Goal: Communication & Community: Participate in discussion

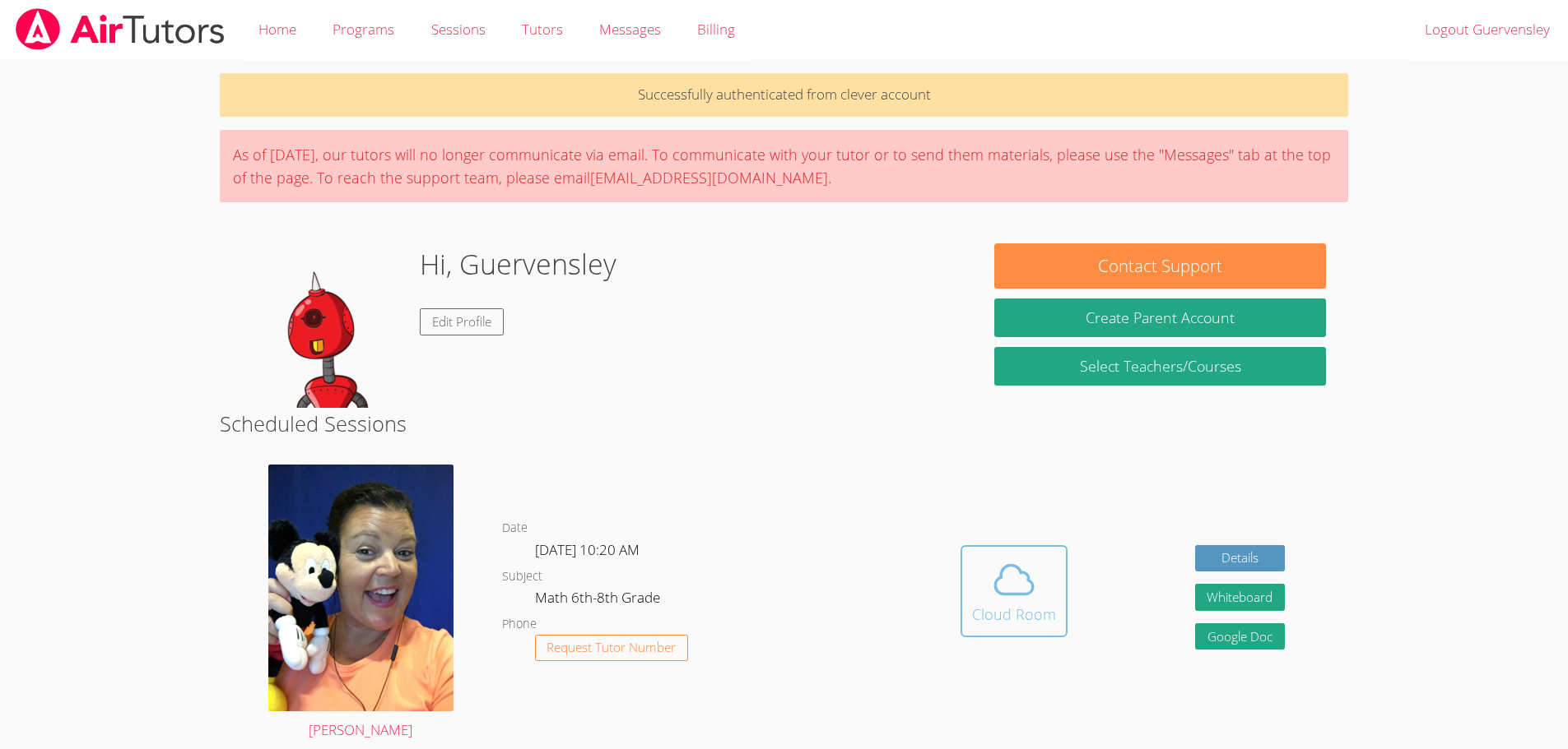
click at [1060, 620] on button "Cloud Room" at bounding box center [1014, 591] width 107 height 92
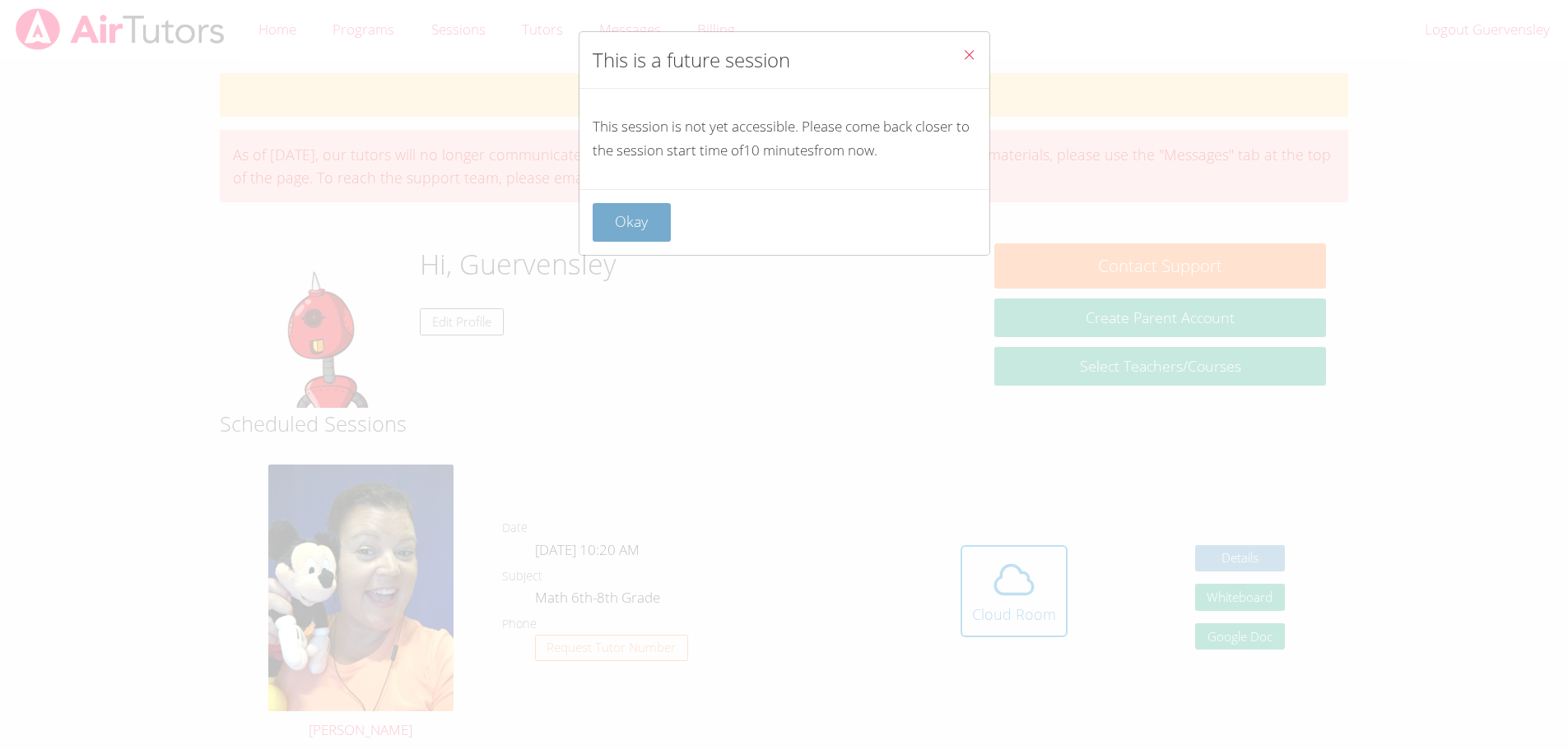
click at [607, 234] on button "Okay" at bounding box center [632, 222] width 79 height 39
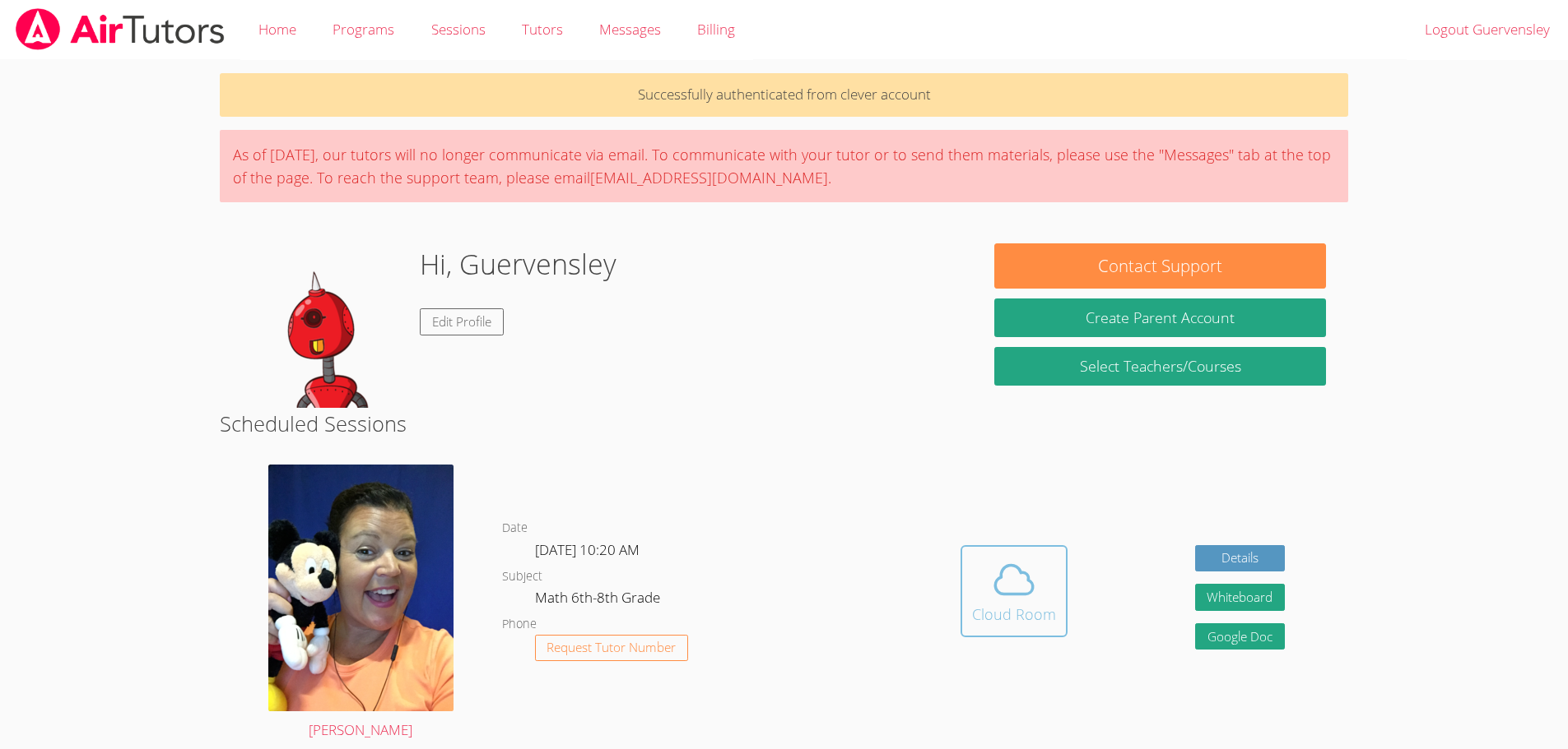
click at [1013, 599] on icon at bounding box center [1014, 580] width 46 height 46
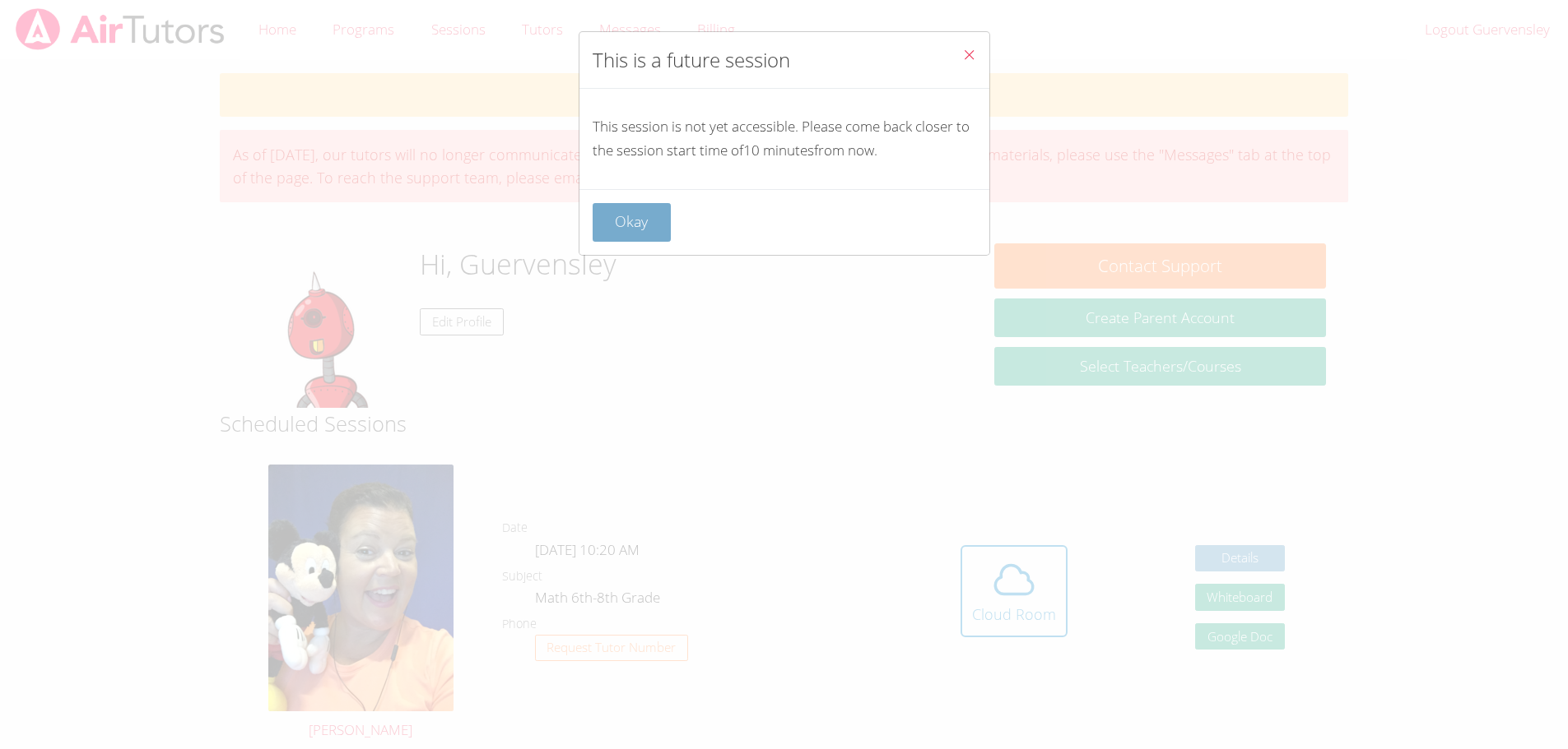
click at [652, 221] on button "Okay" at bounding box center [632, 222] width 79 height 39
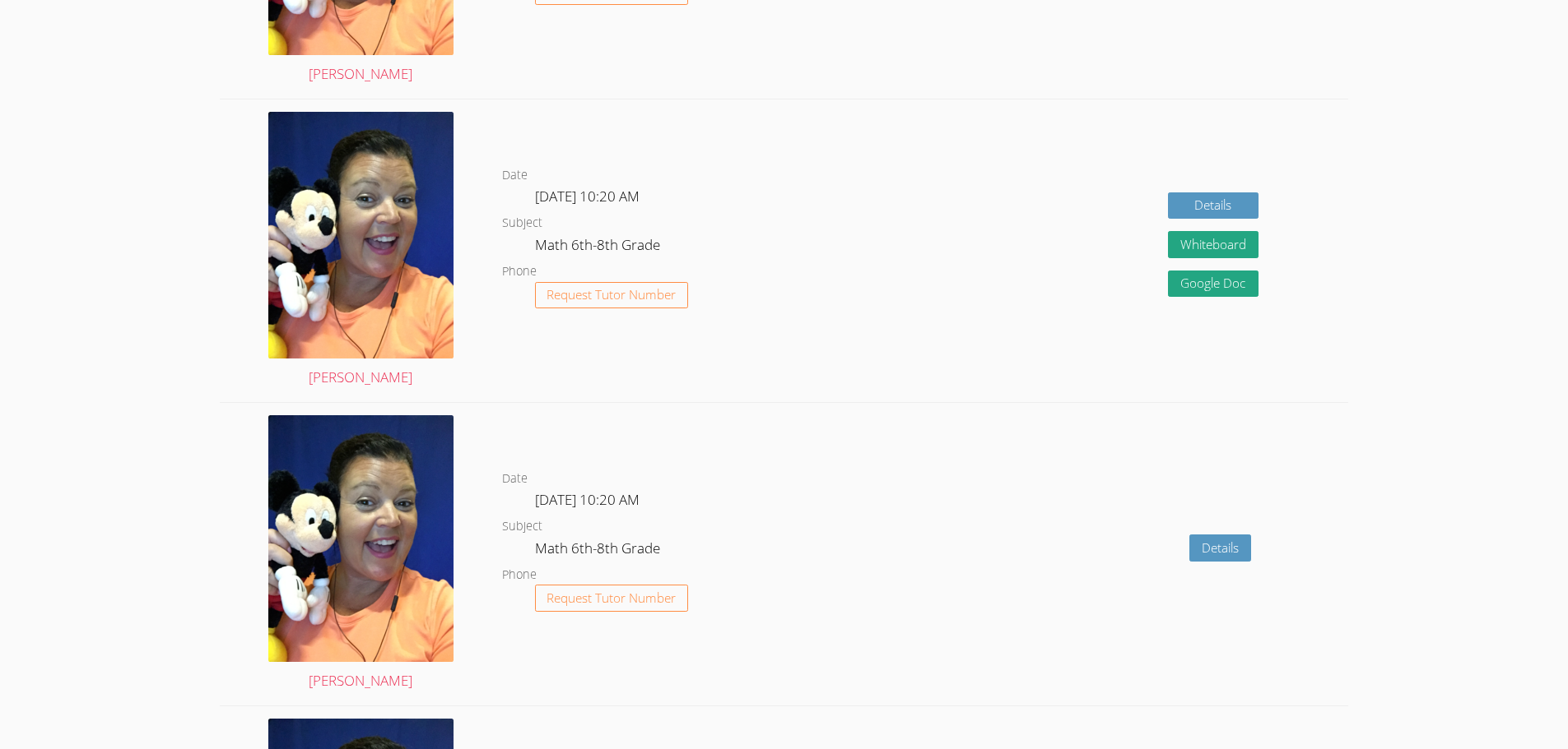
scroll to position [1871, 0]
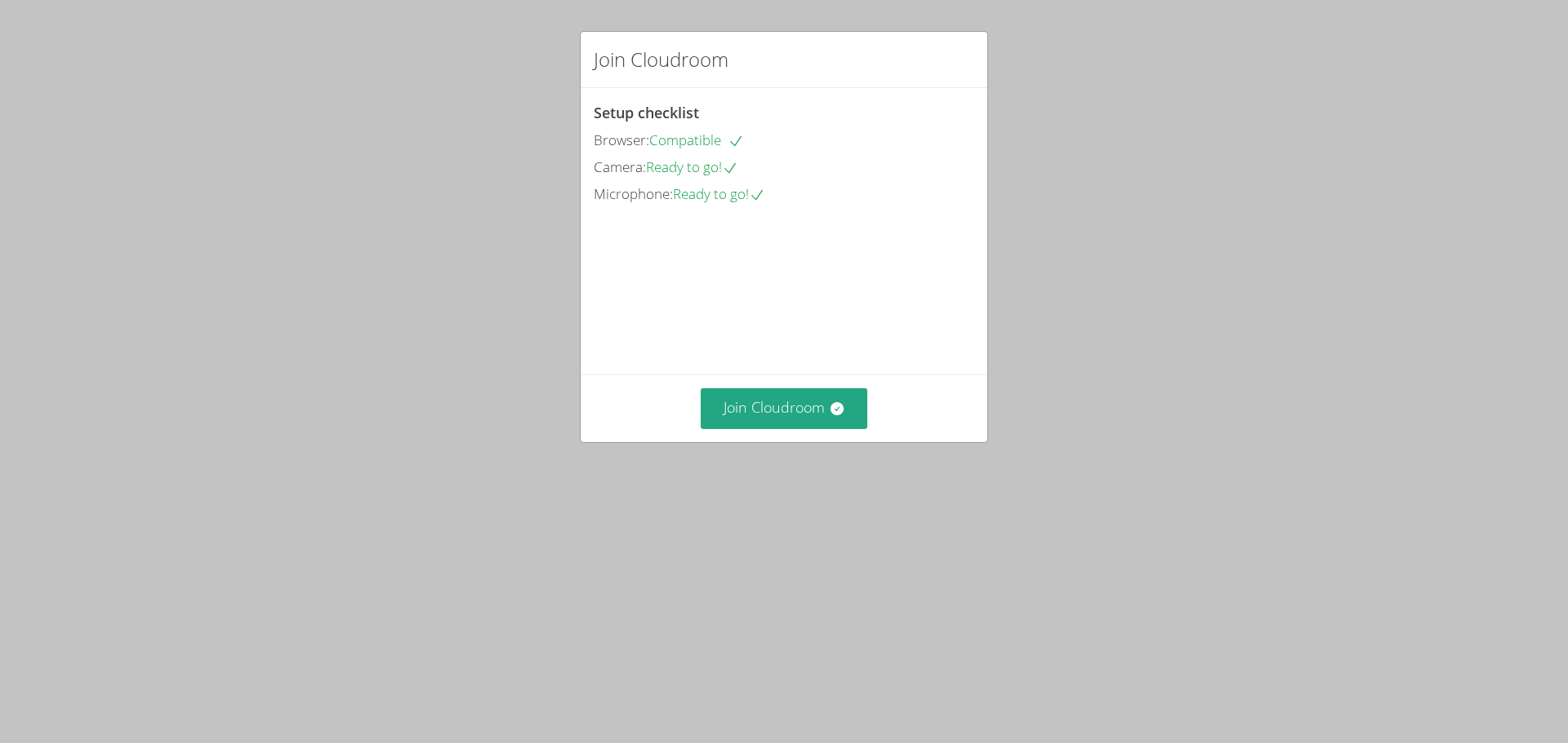
click at [807, 441] on div "Join Cloudroom" at bounding box center [784, 408] width 407 height 67
click at [793, 429] on button "Join Cloudroom" at bounding box center [784, 408] width 167 height 40
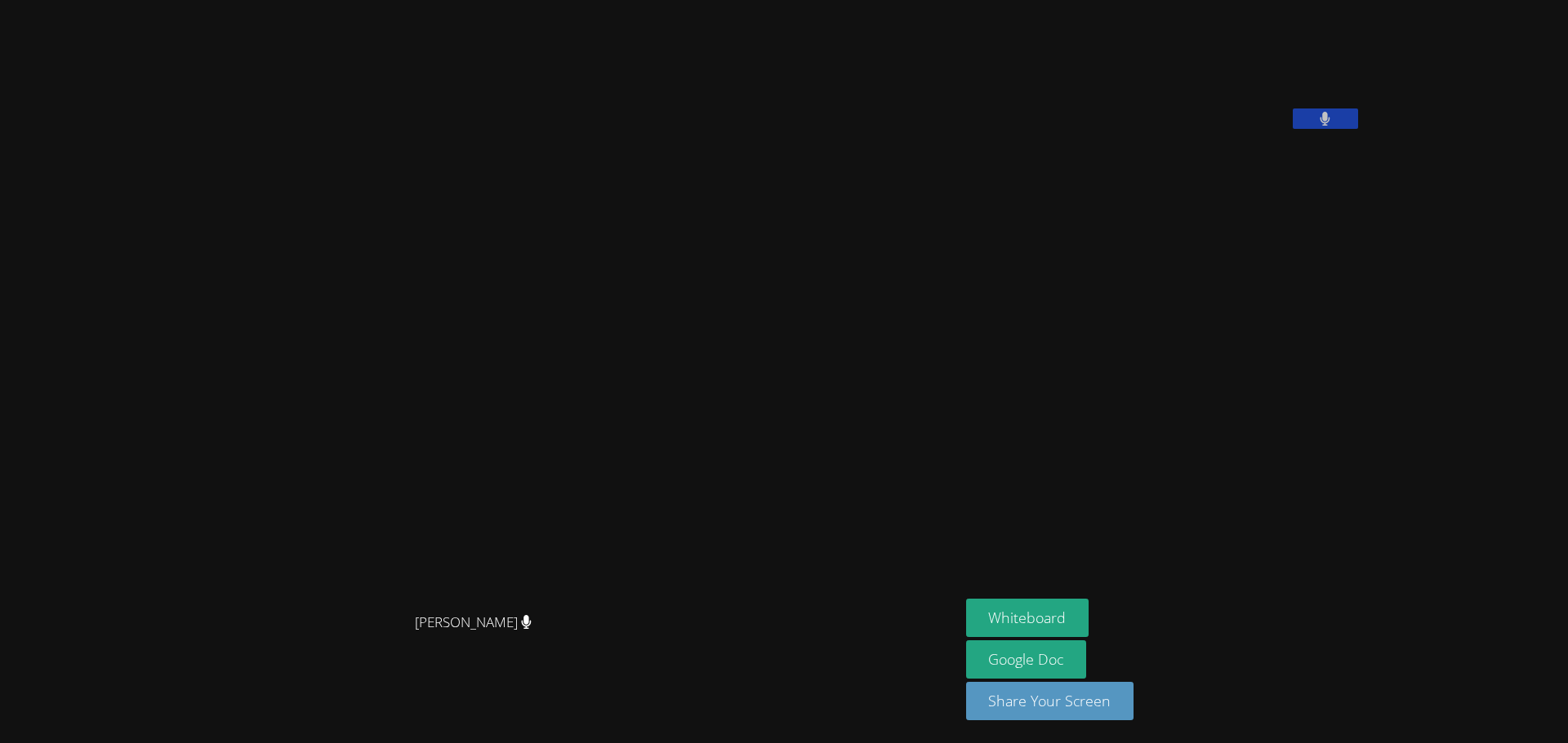
click at [1056, 528] on aside "Guervensley Charles Whiteboard Google Doc Share Your Screen" at bounding box center [1164, 372] width 409 height 743
click at [966, 608] on button "Whiteboard" at bounding box center [1028, 618] width 124 height 38
drag, startPoint x: 969, startPoint y: 365, endPoint x: 847, endPoint y: 329, distance: 127.2
click at [847, 329] on div "[PERSON_NAME]" at bounding box center [480, 340] width 947 height 532
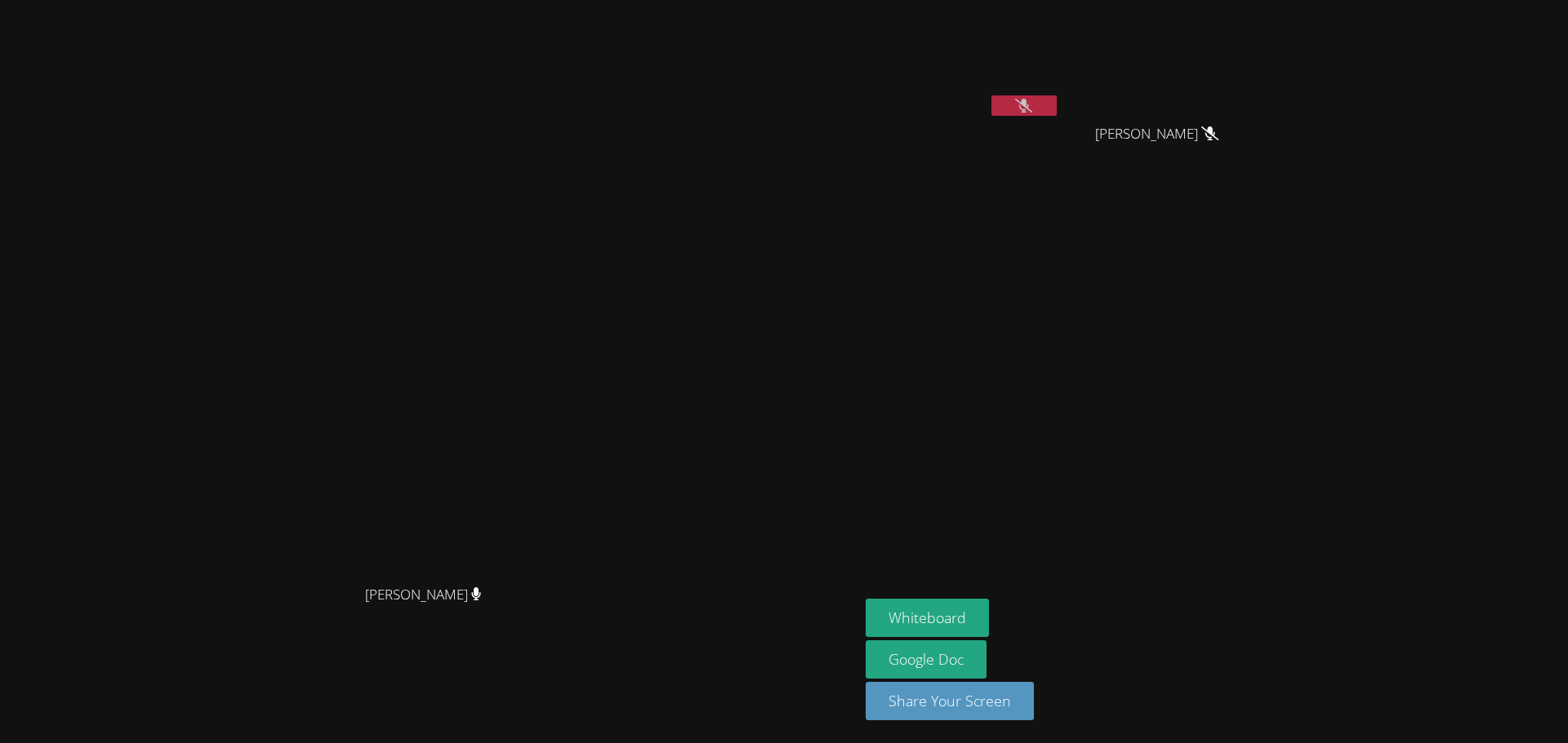
drag, startPoint x: 1116, startPoint y: 109, endPoint x: 1103, endPoint y: 228, distance: 119.7
click at [1103, 228] on aside "Guervensley Charles Kayla Villarson Kayla Villarson Whiteboard Google Doc Share…" at bounding box center [1063, 372] width 409 height 743
click at [1102, 226] on aside "Guervensley Charles Kayla Villarson Kayla Villarson Whiteboard Google Doc Share…" at bounding box center [1063, 372] width 409 height 743
drag, startPoint x: 1225, startPoint y: 322, endPoint x: 1481, endPoint y: 301, distance: 256.9
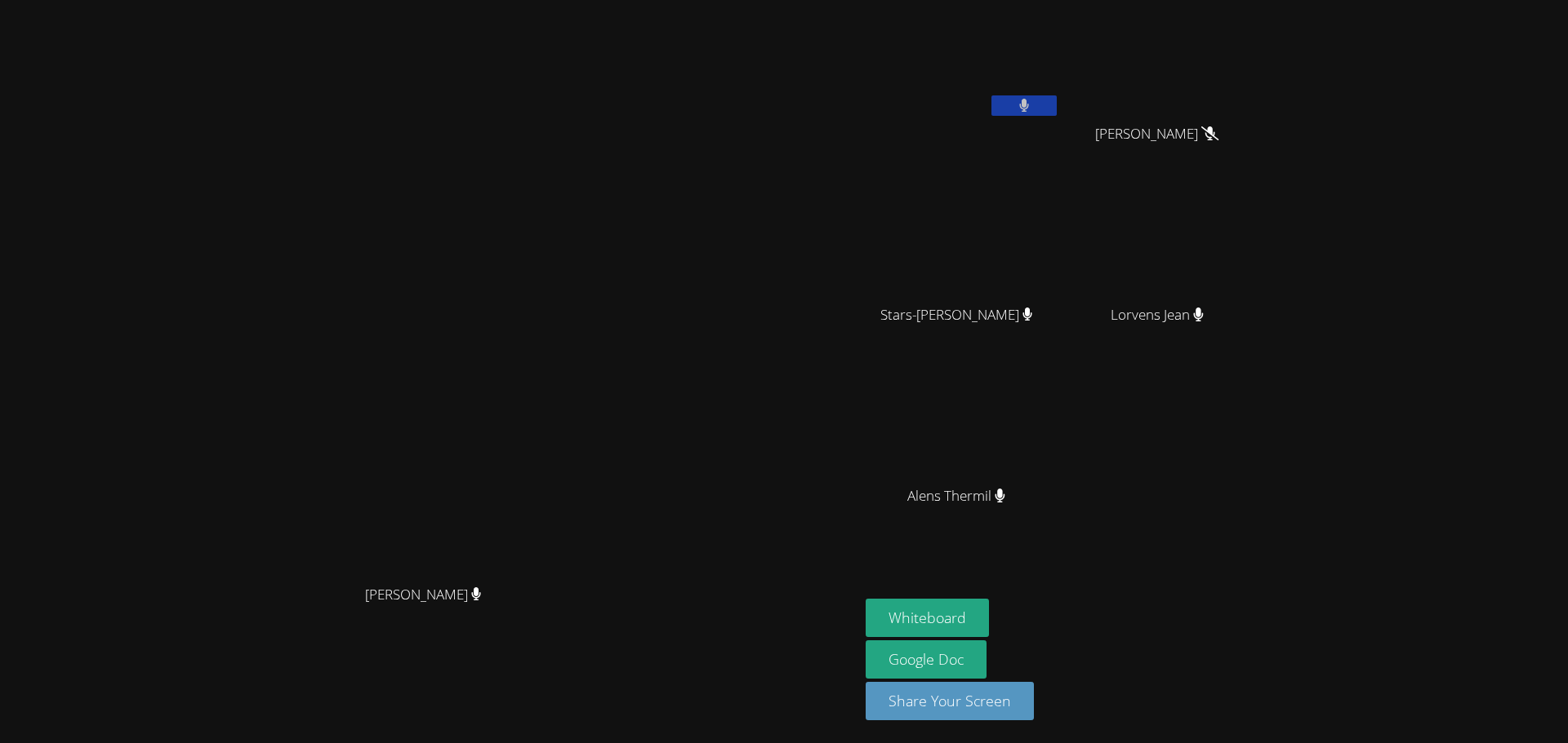
click at [1481, 301] on div "Peggy Koutas Peggy Koutas Guervensley Charles Kayla Villarson Kayla Villarson S…" at bounding box center [784, 372] width 1568 height 743
click at [1261, 462] on div "Guervensley Charles Kayla Villarson Kayla Villarson Stars-Nica Germeus Stars-Ni…" at bounding box center [1063, 275] width 395 height 537
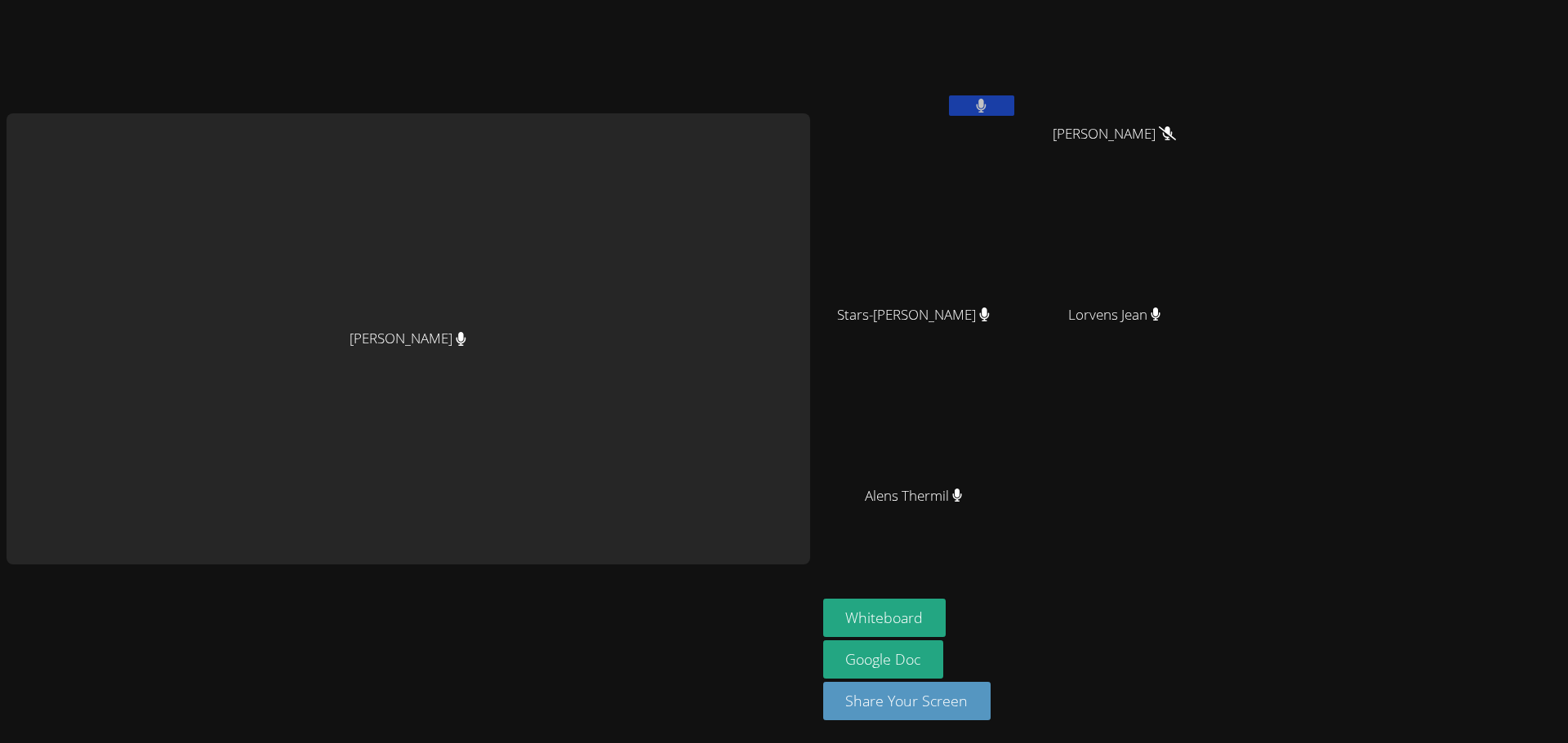
click at [1149, 306] on span "Lorvens Jean" at bounding box center [1114, 315] width 93 height 24
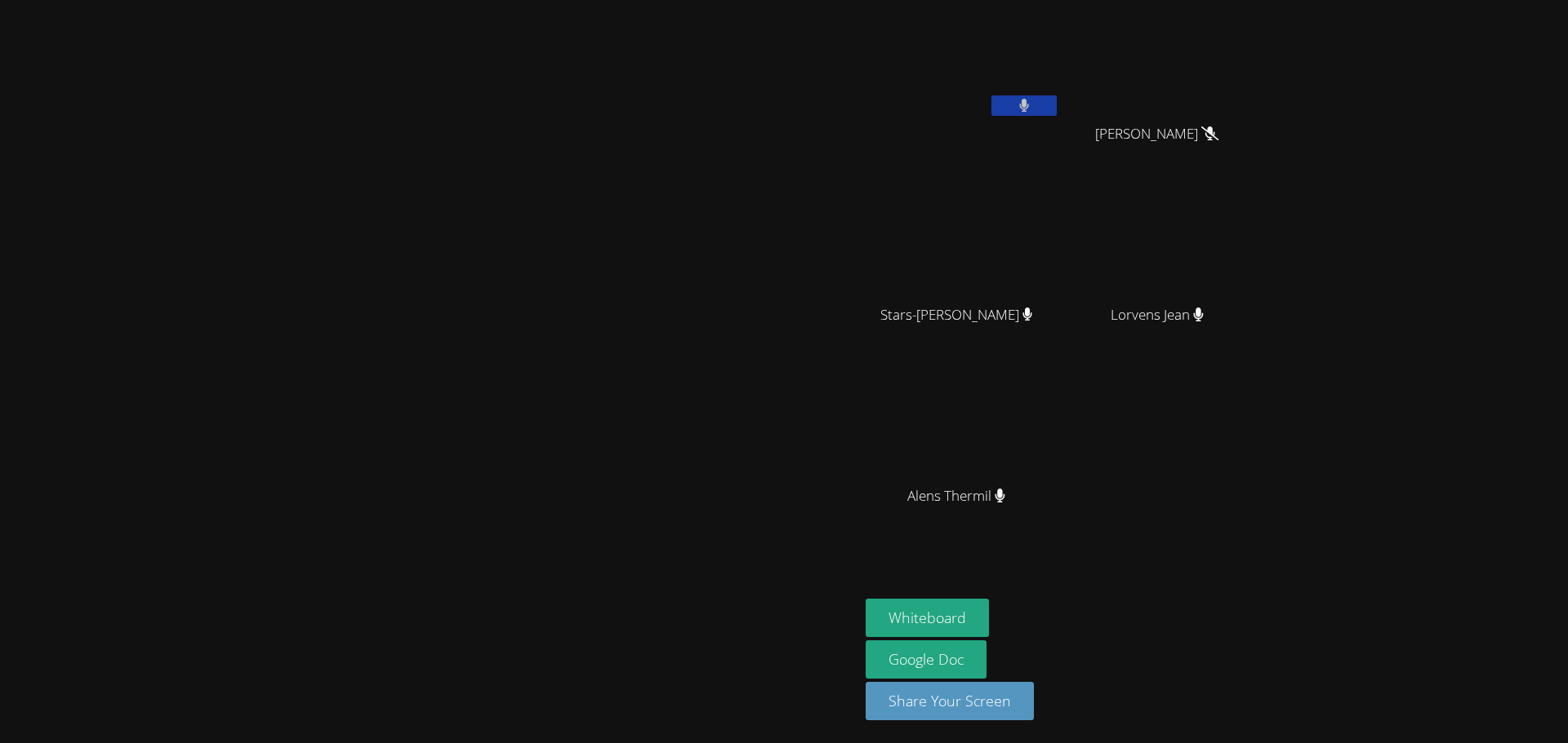
drag, startPoint x: 1226, startPoint y: 28, endPoint x: 1112, endPoint y: 251, distance: 250.4
click at [552, 251] on video at bounding box center [429, 339] width 245 height 475
click at [552, 417] on video at bounding box center [429, 339] width 245 height 475
click at [552, 394] on video at bounding box center [429, 339] width 245 height 475
click at [1261, 316] on div "Lorvens Jean" at bounding box center [1163, 330] width 194 height 65
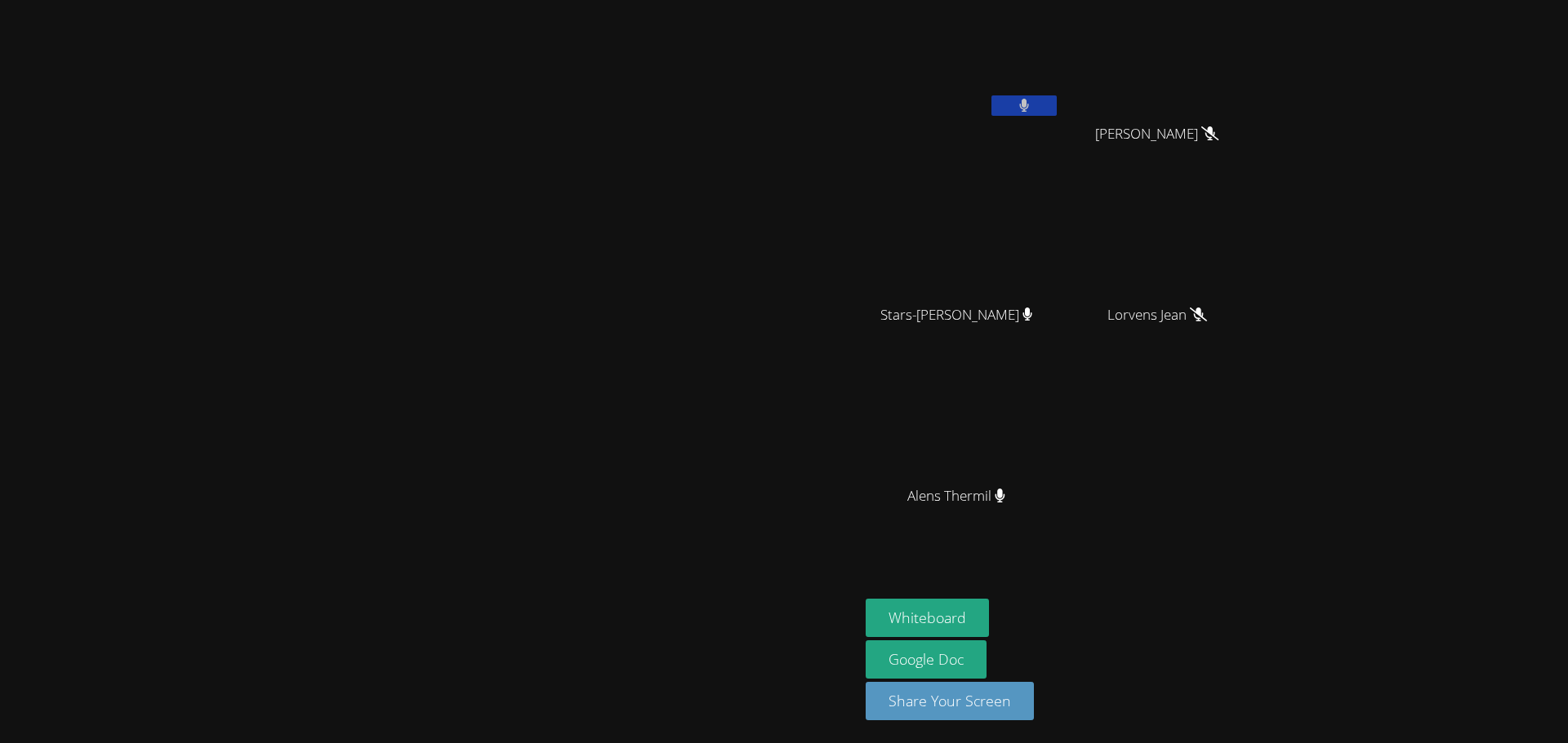
drag, startPoint x: 1556, startPoint y: 2, endPoint x: 1100, endPoint y: 350, distance: 573.6
click at [552, 350] on video at bounding box center [429, 339] width 245 height 475
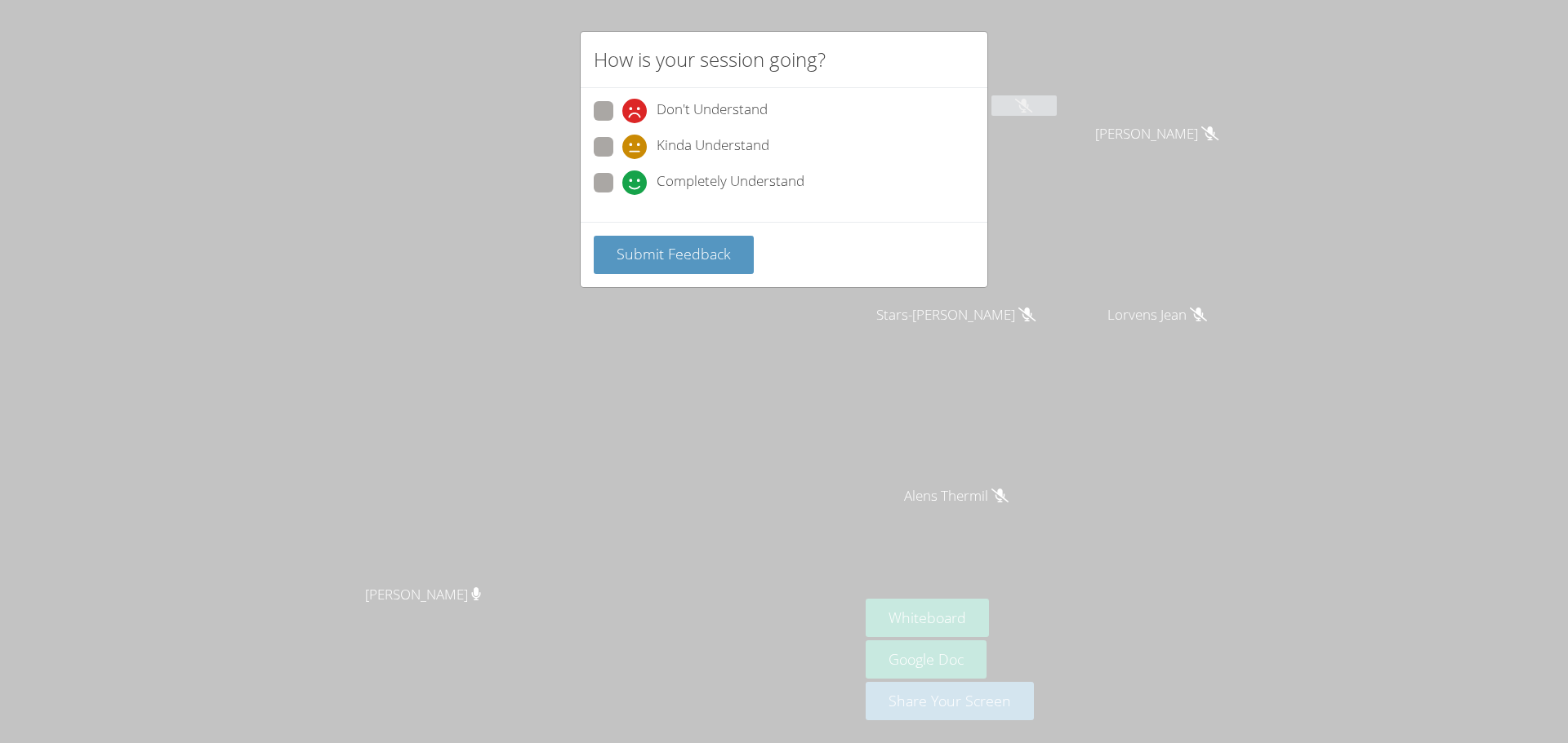
click at [622, 195] on span at bounding box center [622, 195] width 0 height 0
click at [622, 178] on input "Completely Understand" at bounding box center [629, 179] width 14 height 14
radio input "true"
click at [653, 265] on button "Submit Feedback" at bounding box center [673, 254] width 160 height 38
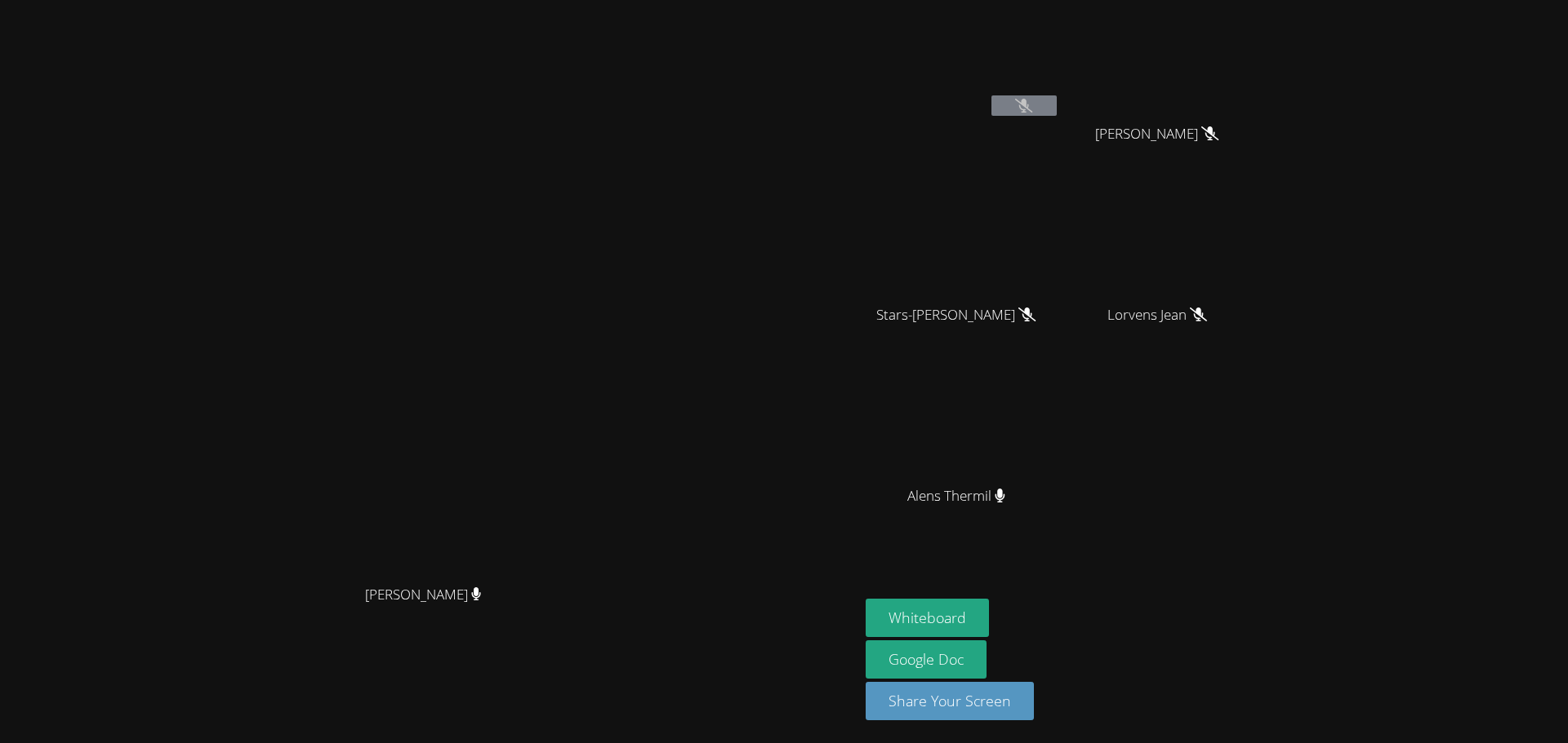
click at [1363, 295] on div "Peggy Koutas Peggy Koutas Guervensley Charles Kayla Villarson Kayla Villarson S…" at bounding box center [784, 372] width 1568 height 743
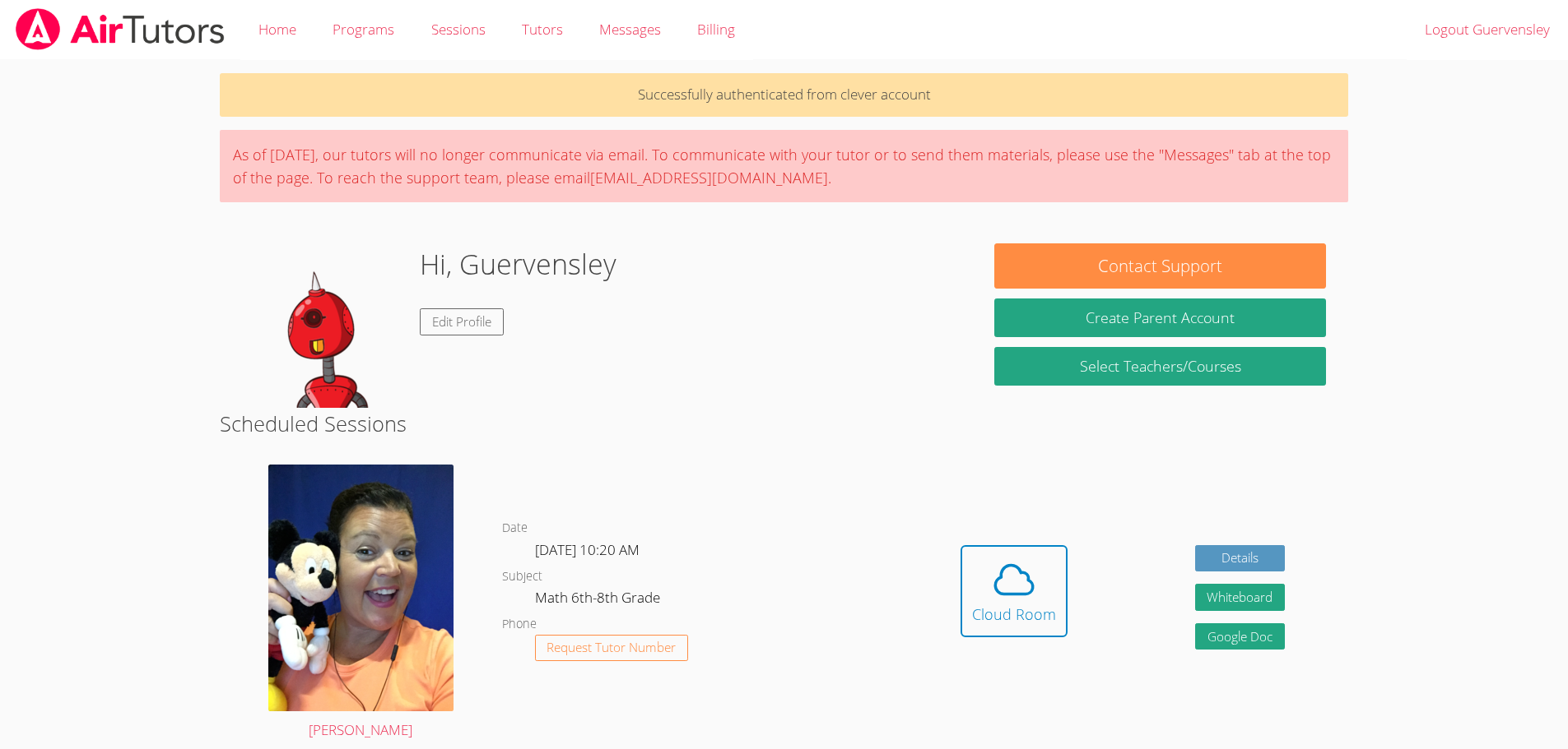
click at [1026, 532] on div "Hidden Cloud Room Details Whiteboard Hidden Google Doc" at bounding box center [1122, 603] width 451 height 303
click at [1032, 606] on div "Cloud Room" at bounding box center [1014, 615] width 84 height 23
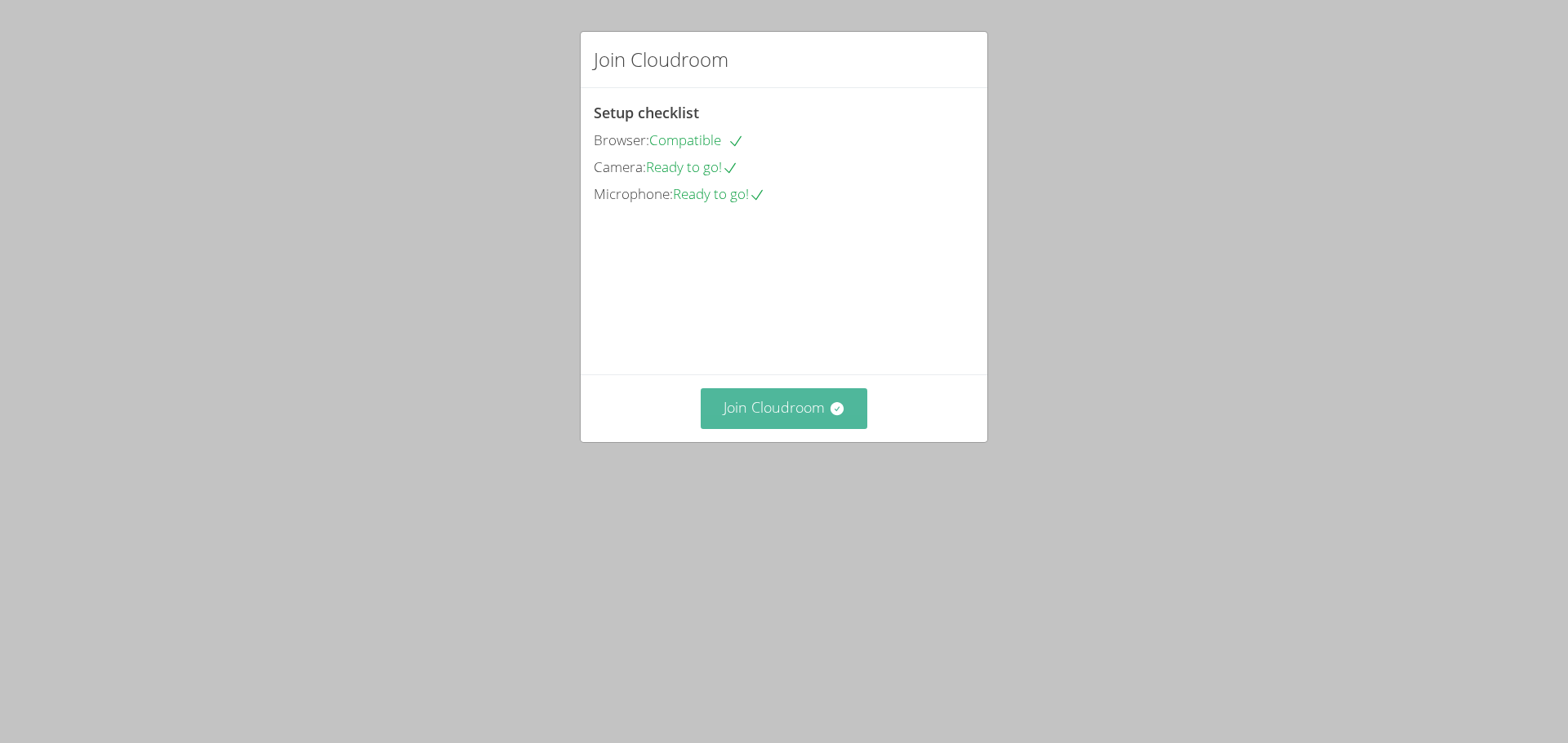
click at [830, 417] on icon at bounding box center [837, 409] width 16 height 16
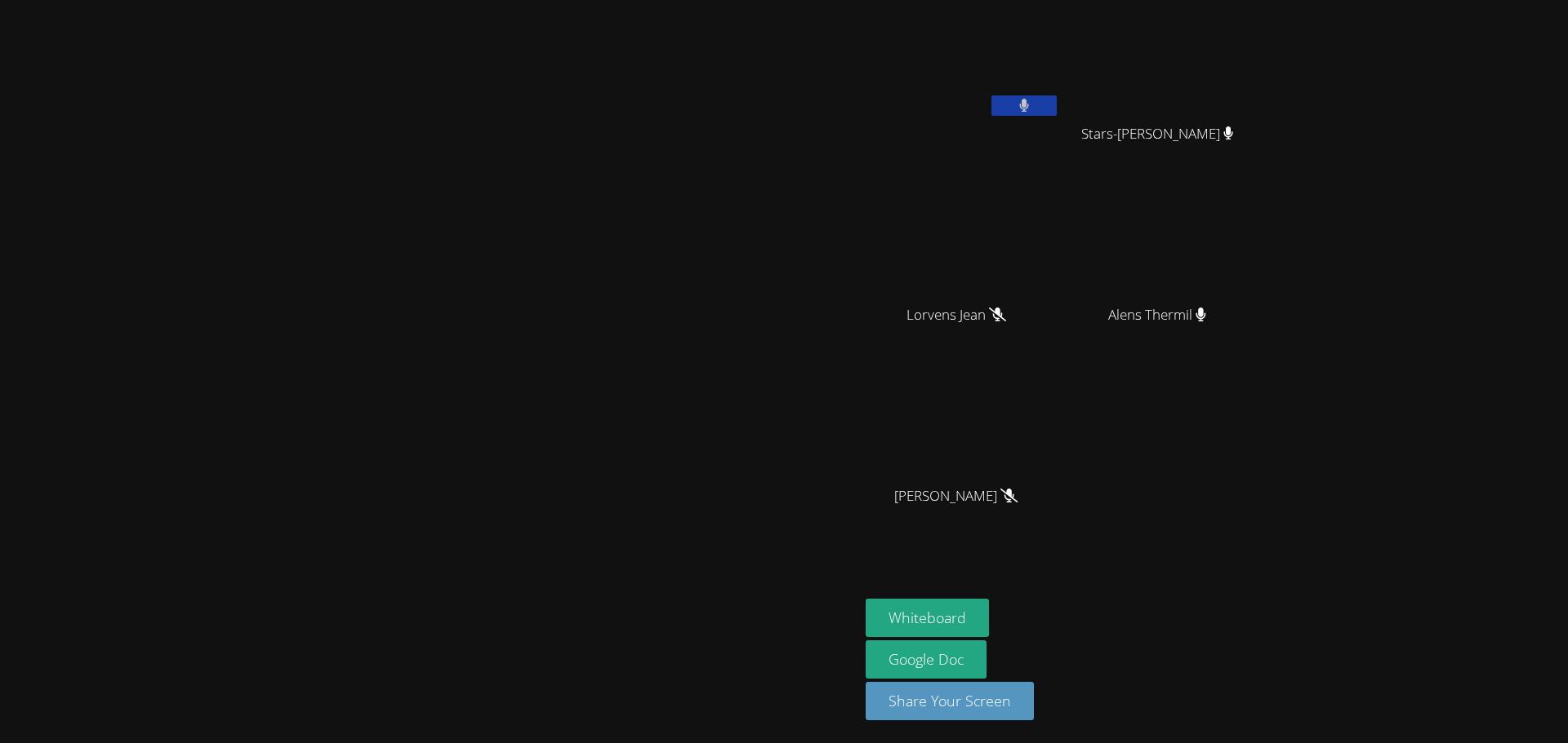
click at [1261, 344] on div "Alens Thermil" at bounding box center [1163, 330] width 194 height 65
